Goal: Task Accomplishment & Management: Manage account settings

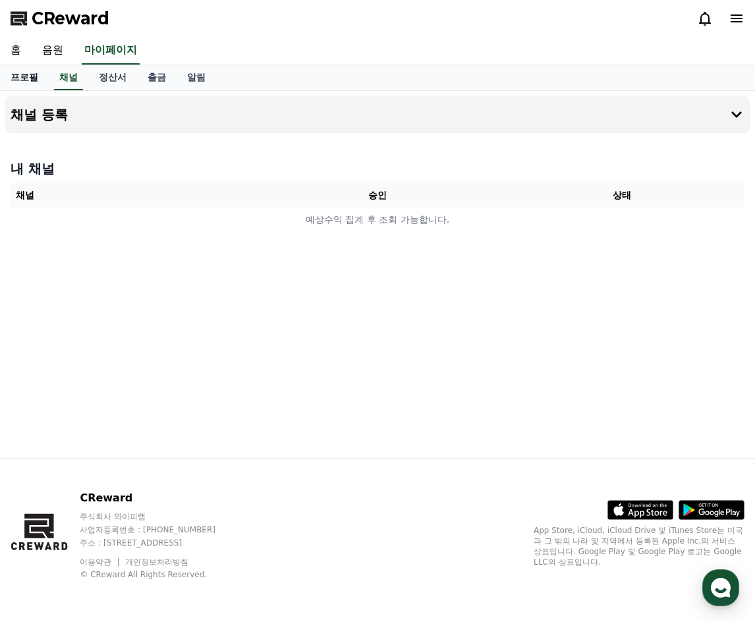
click at [30, 78] on link "프로필" at bounding box center [24, 77] width 49 height 25
select select "**********"
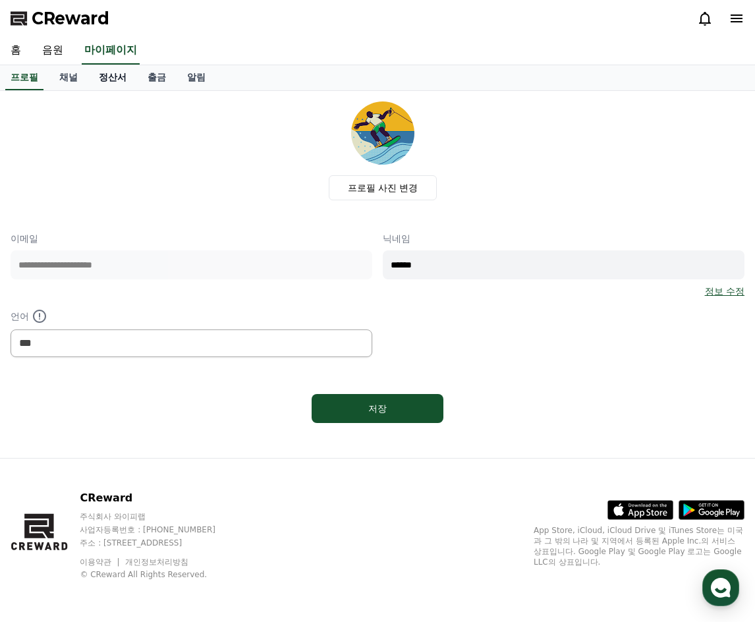
click at [123, 78] on link "정산서" at bounding box center [112, 77] width 49 height 25
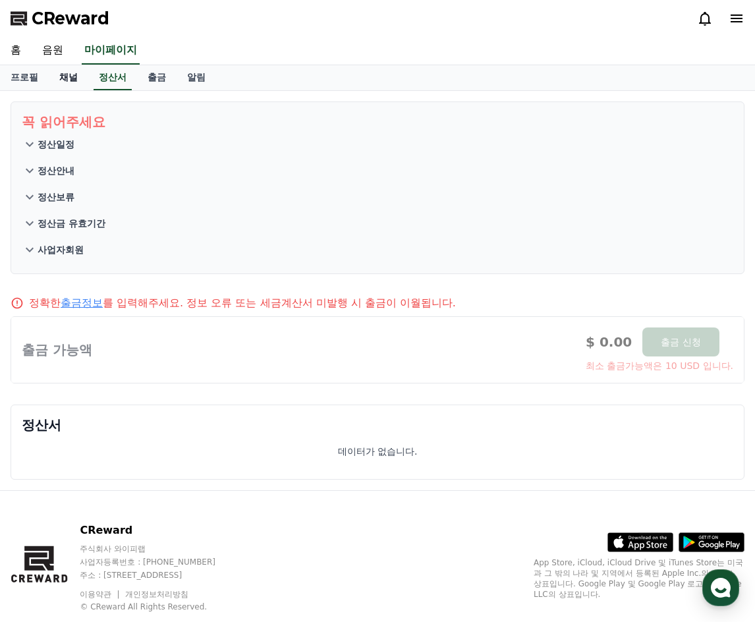
click at [74, 78] on link "채널" at bounding box center [69, 77] width 40 height 25
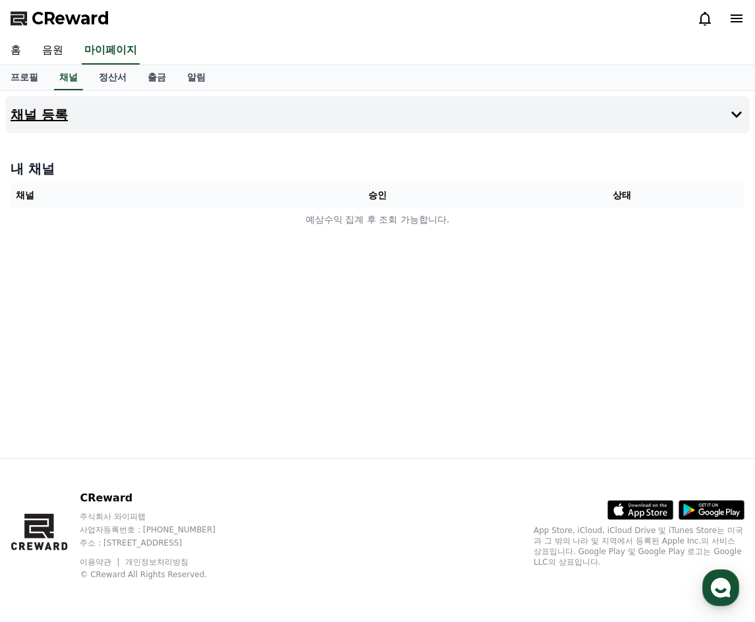
click at [730, 117] on icon at bounding box center [736, 115] width 16 height 16
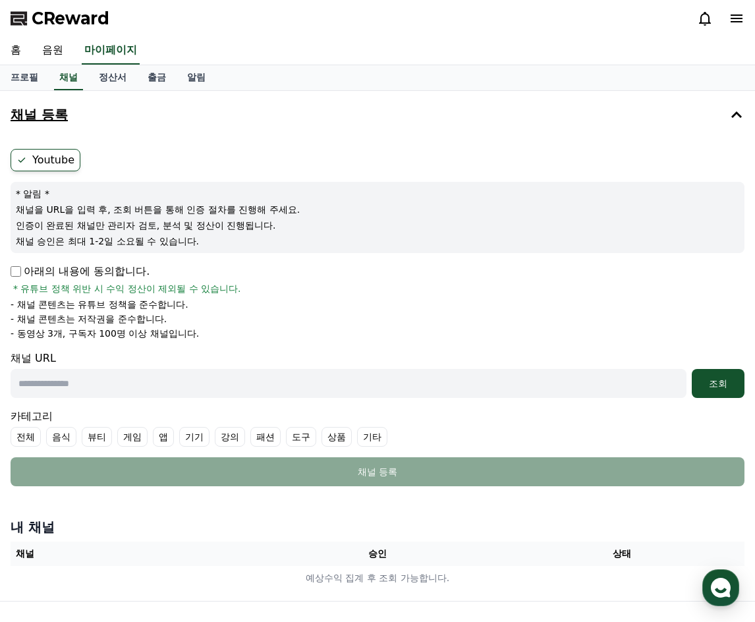
click at [70, 21] on span "CReward" at bounding box center [71, 18] width 78 height 21
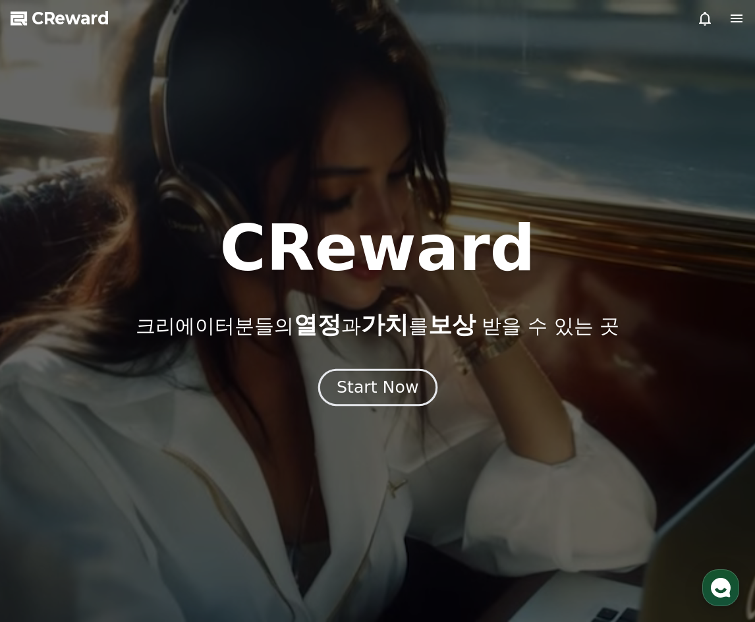
click at [374, 389] on div "Start Now" at bounding box center [378, 387] width 82 height 22
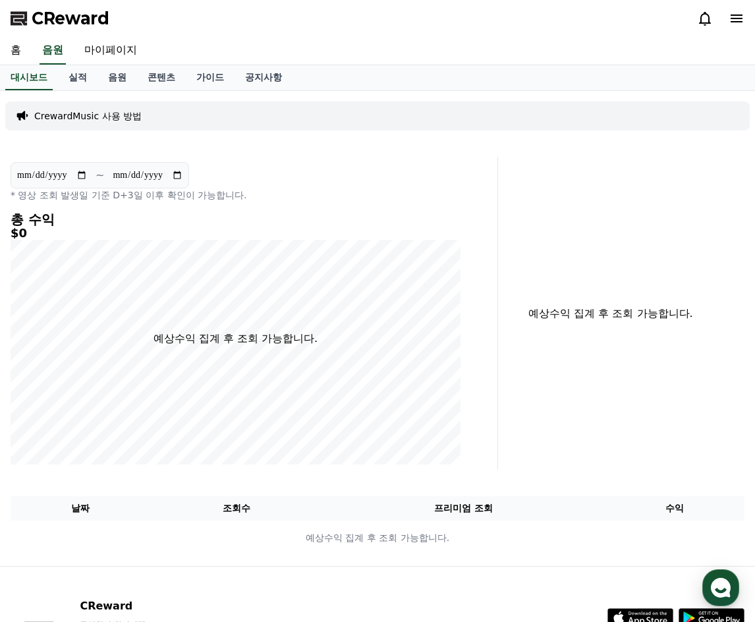
drag, startPoint x: 530, startPoint y: 372, endPoint x: 461, endPoint y: 283, distance: 113.2
click at [528, 373] on div "예상수익 집계 후 조회 가능합니다." at bounding box center [626, 313] width 246 height 313
click at [24, 57] on link "홈" at bounding box center [16, 51] width 32 height 28
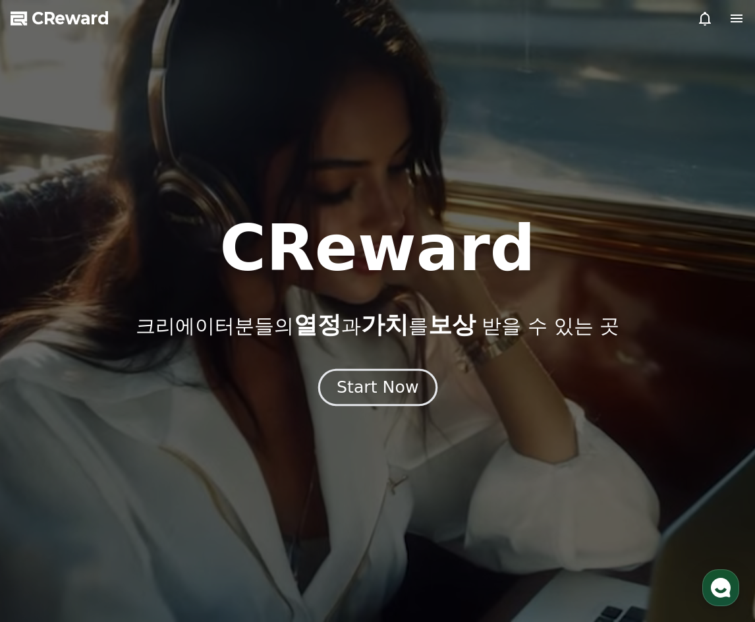
click at [364, 389] on div "Start Now" at bounding box center [378, 387] width 82 height 22
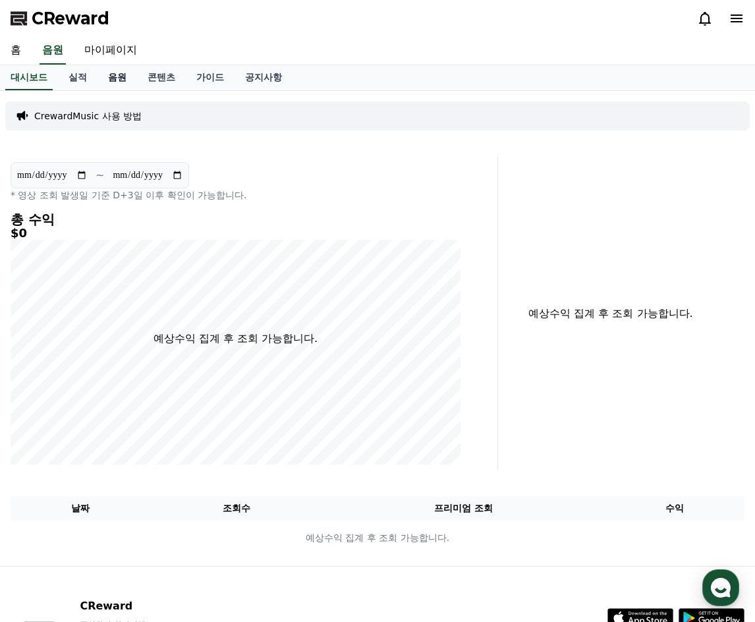
click at [119, 78] on link "음원" at bounding box center [117, 77] width 40 height 25
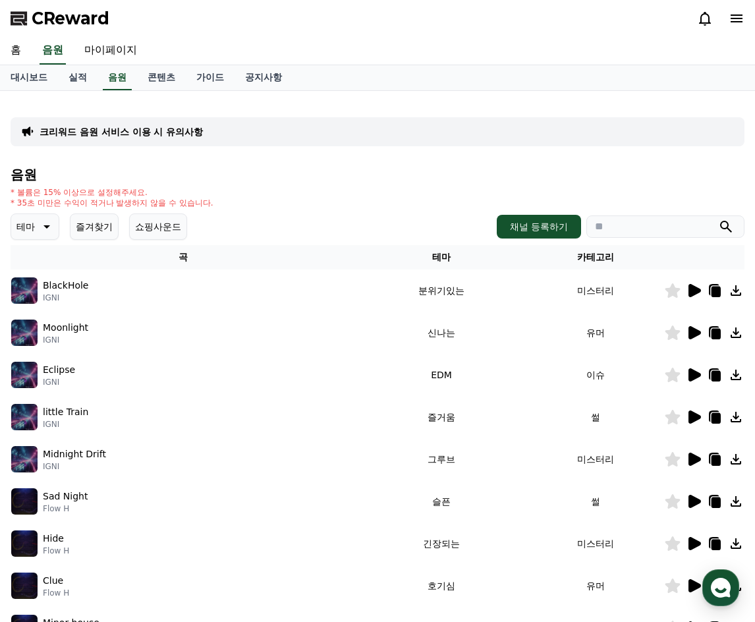
click at [287, 296] on div "BlackHole IGNI" at bounding box center [183, 290] width 344 height 26
